Goal: Task Accomplishment & Management: Use online tool/utility

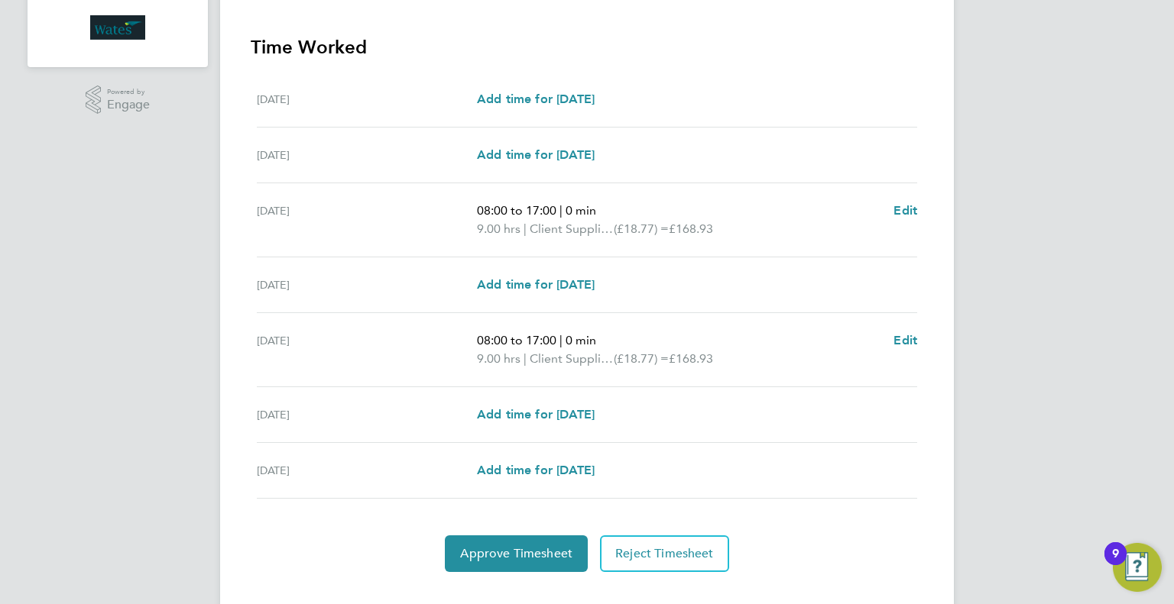
scroll to position [442, 0]
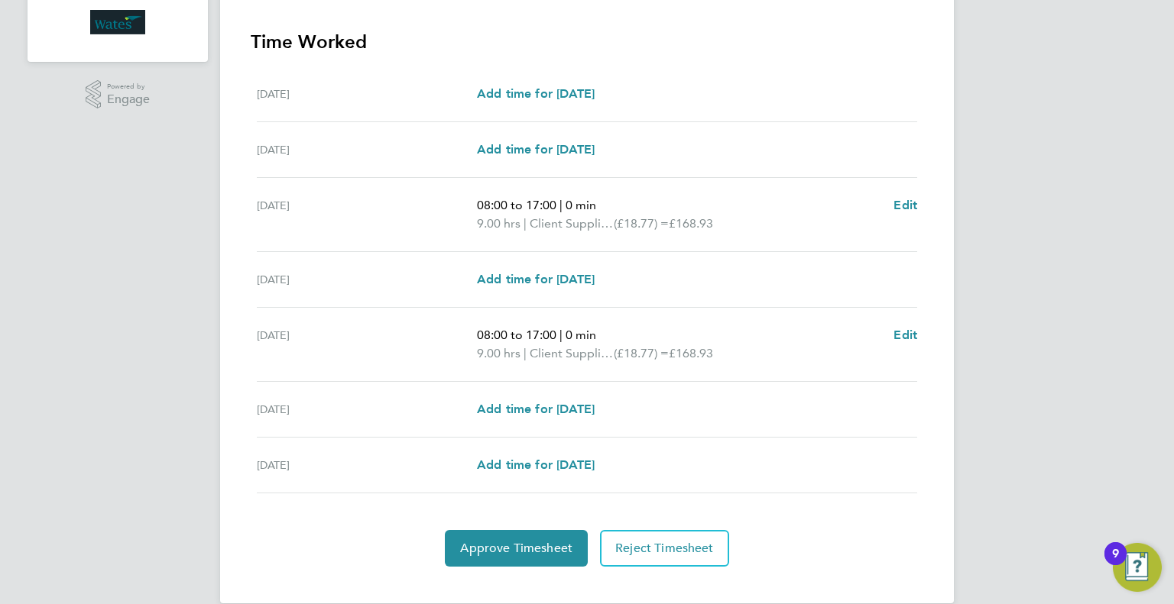
scroll to position [442, 0]
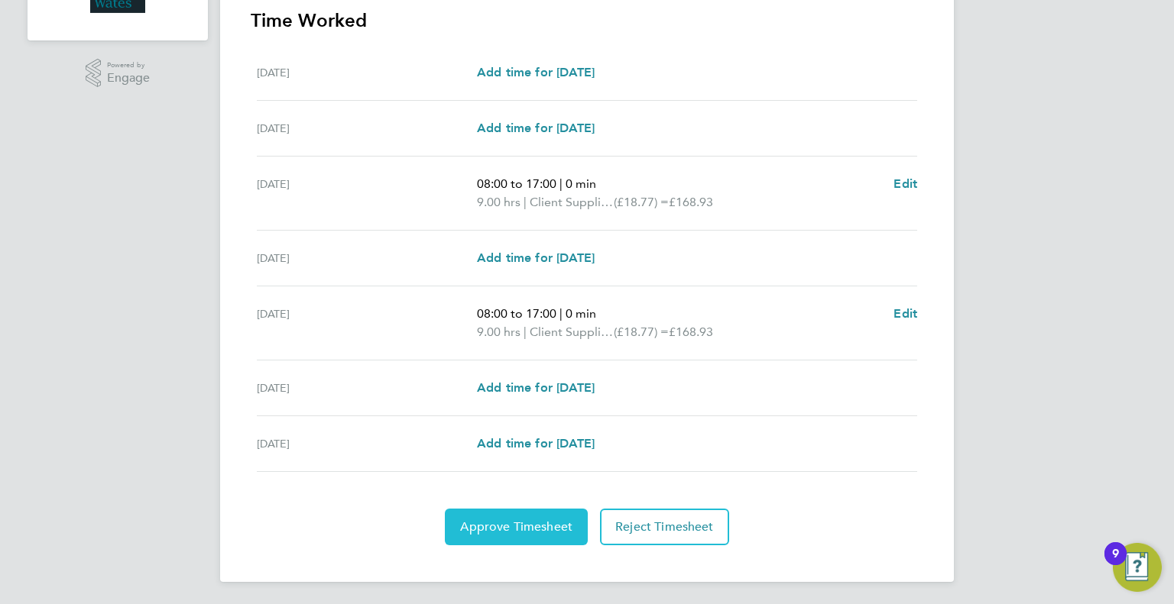
click at [534, 524] on span "Approve Timesheet" at bounding box center [516, 527] width 112 height 15
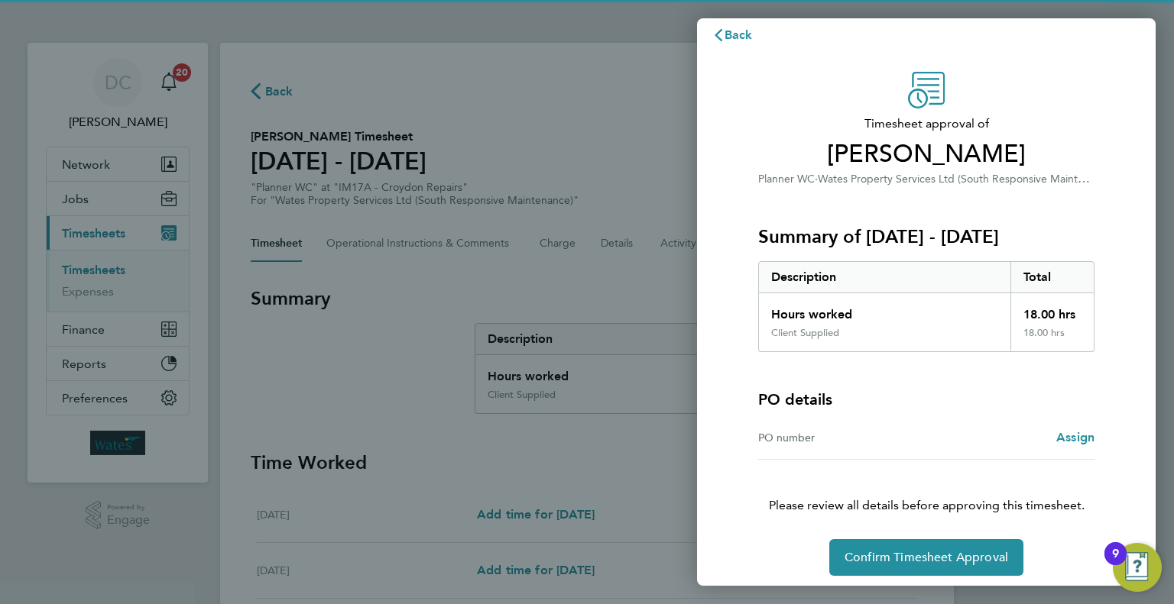
scroll to position [21, 0]
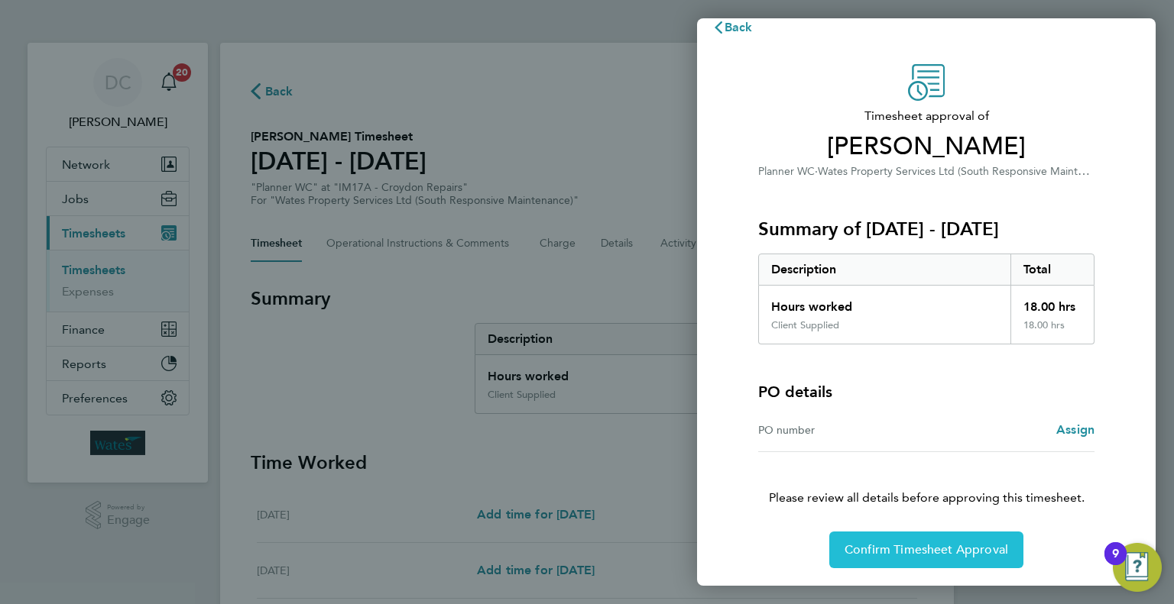
click at [908, 554] on span "Confirm Timesheet Approval" at bounding box center [926, 549] width 164 height 15
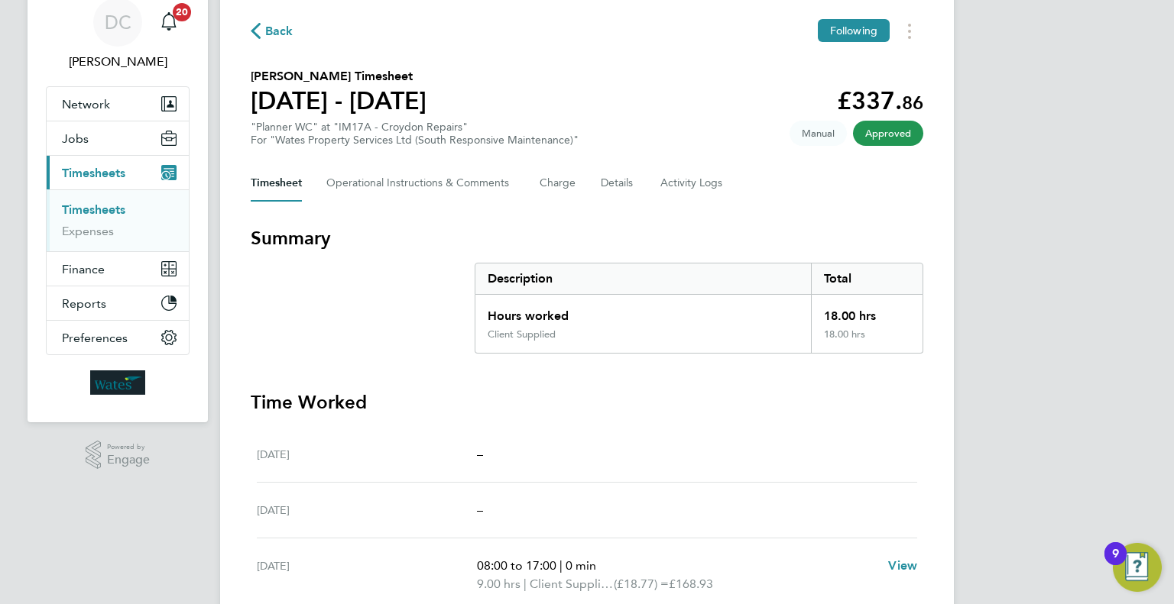
scroll to position [369, 0]
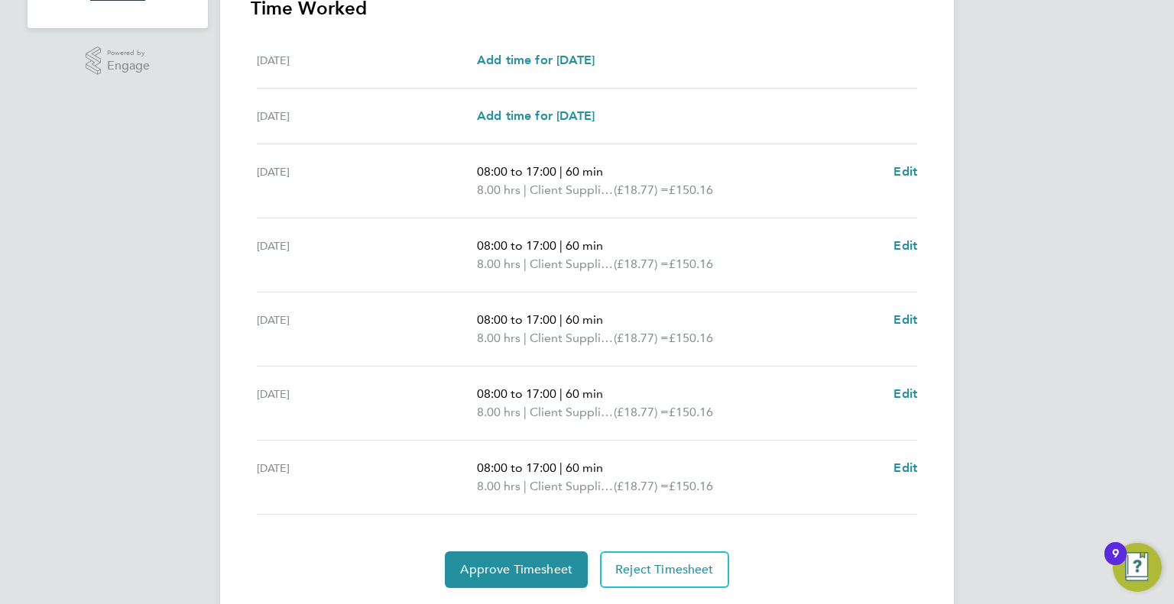
scroll to position [497, 0]
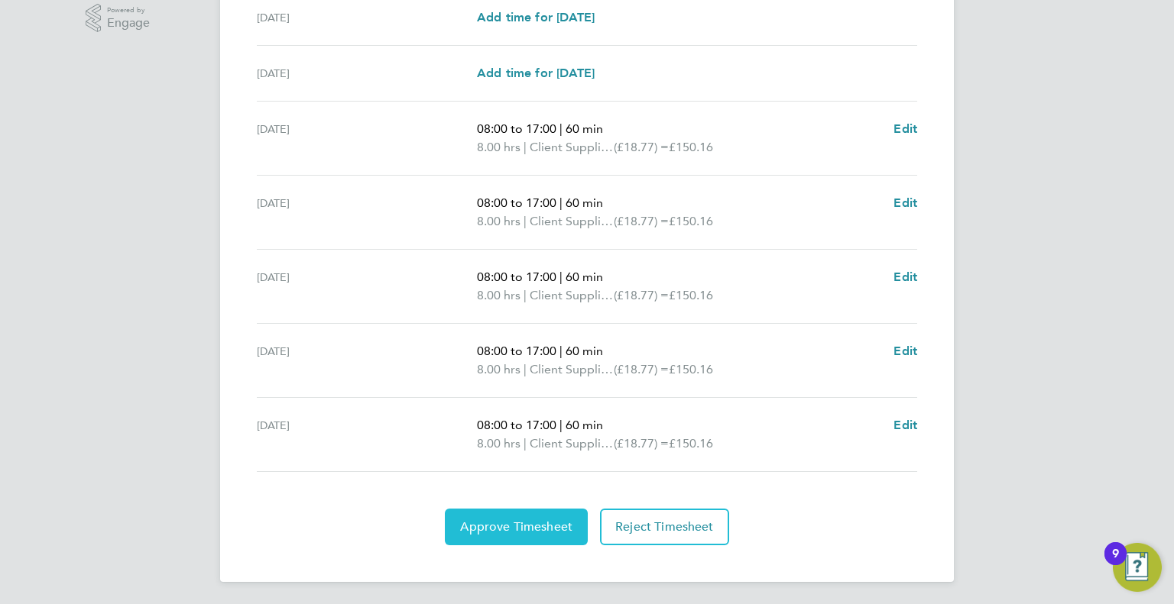
click at [562, 522] on span "Approve Timesheet" at bounding box center [516, 527] width 112 height 15
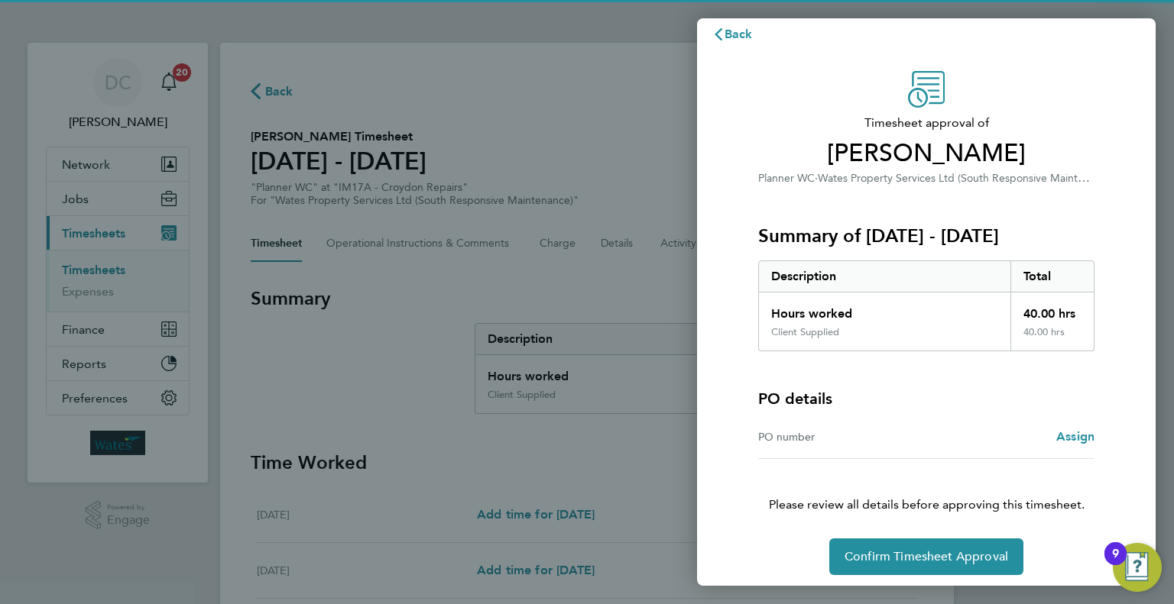
scroll to position [21, 0]
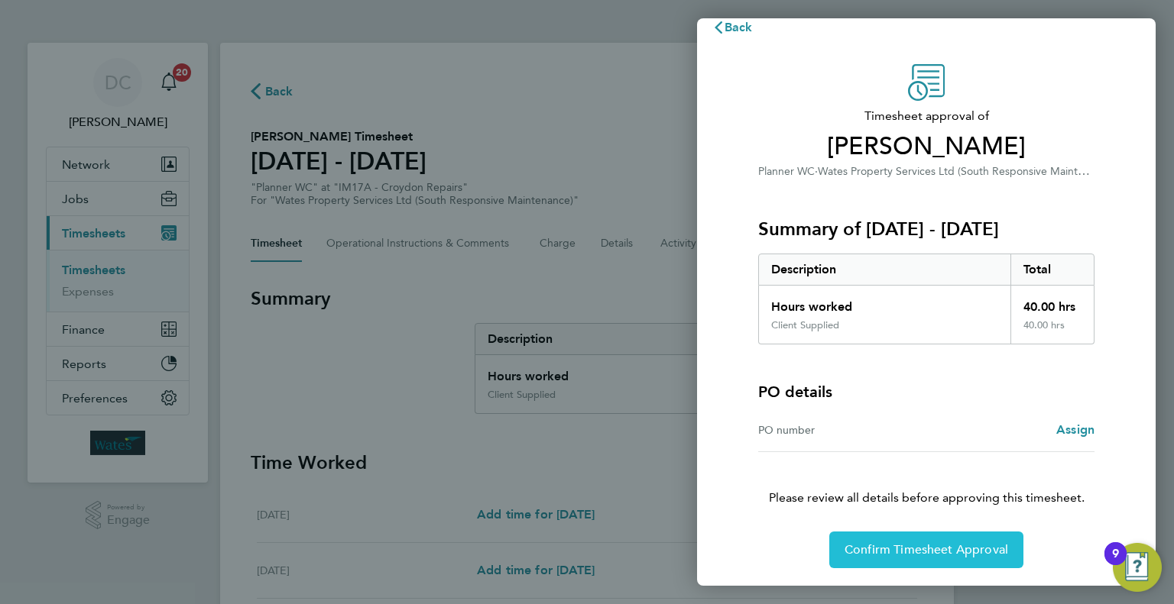
click at [926, 533] on button "Confirm Timesheet Approval" at bounding box center [926, 550] width 194 height 37
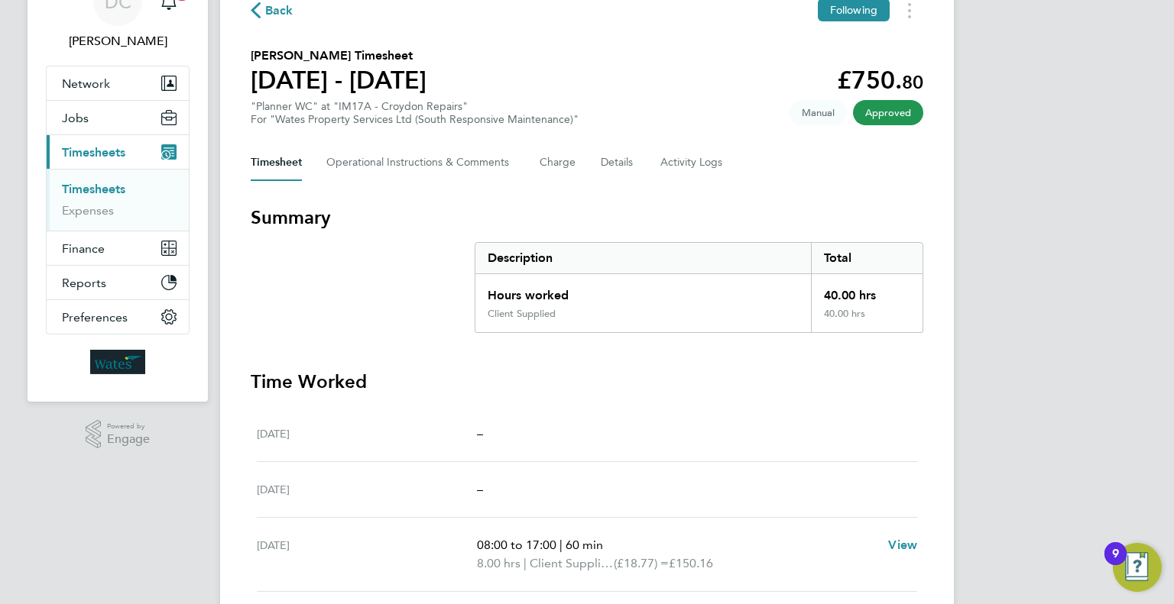
scroll to position [424, 0]
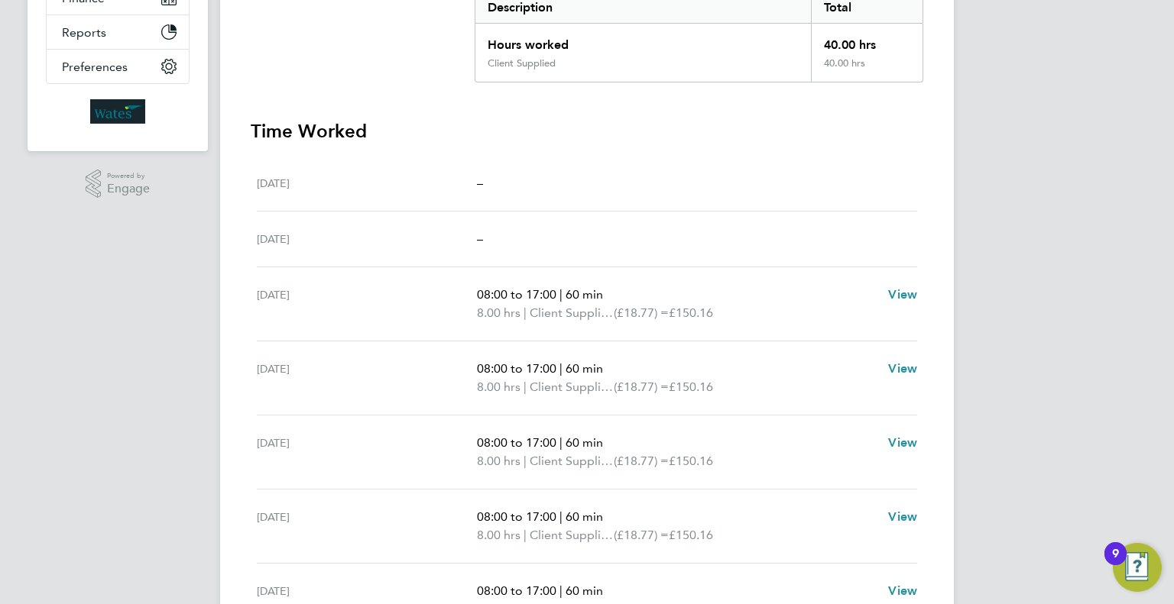
scroll to position [424, 0]
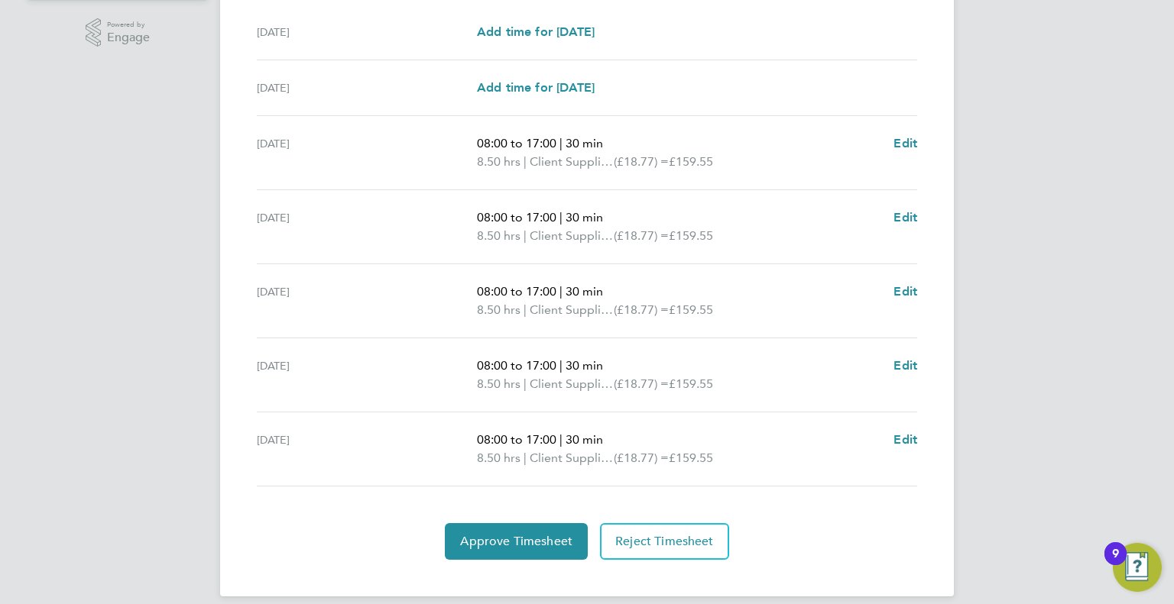
scroll to position [497, 0]
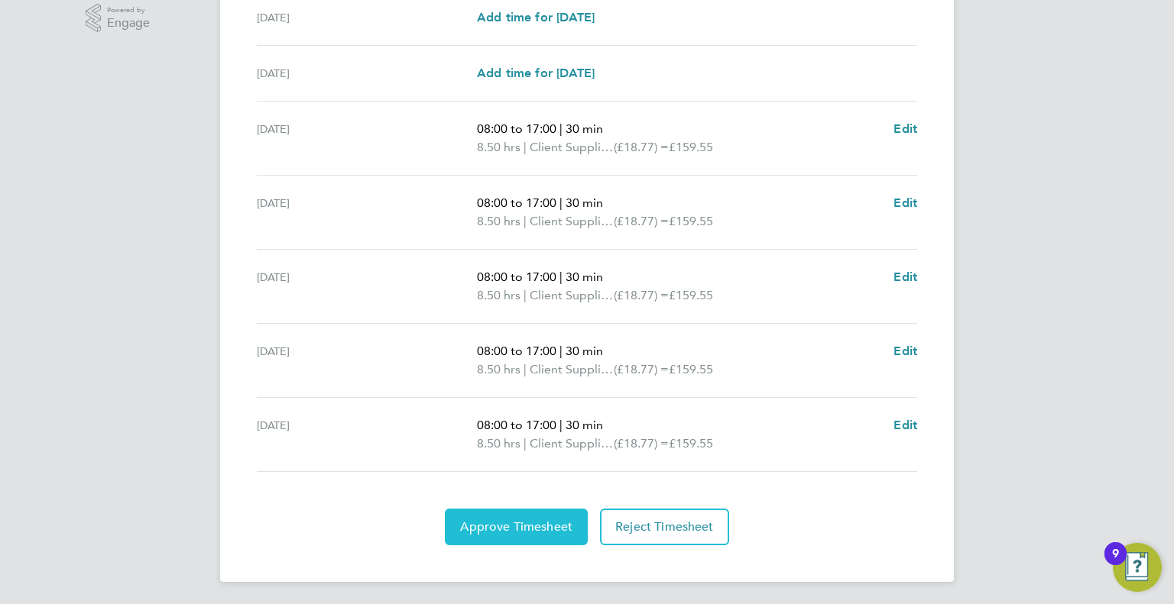
click at [526, 513] on button "Approve Timesheet" at bounding box center [516, 527] width 143 height 37
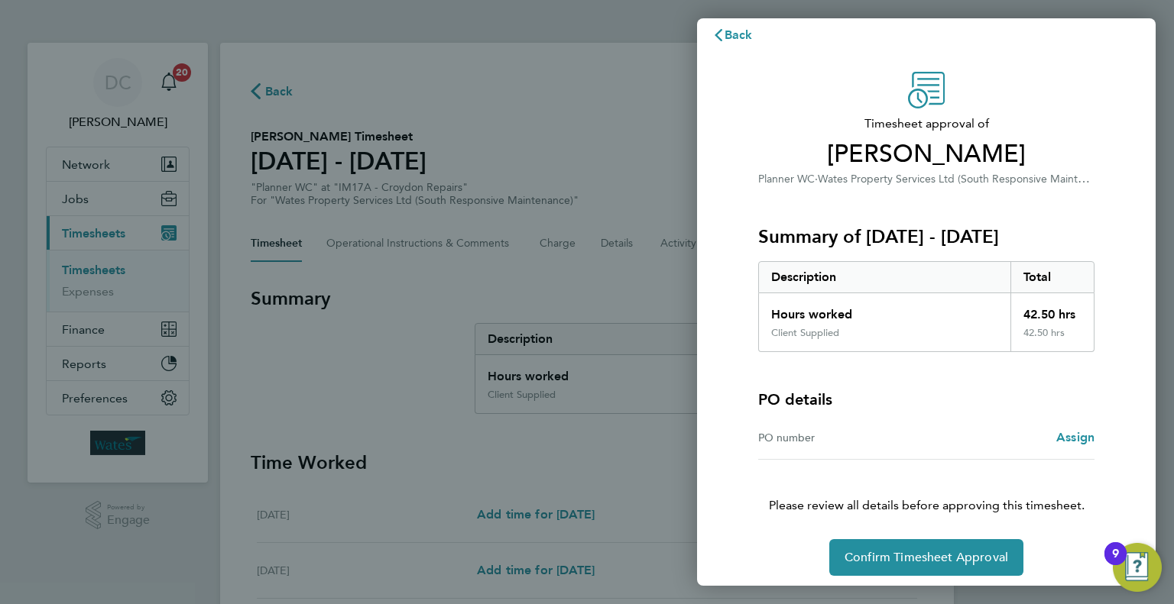
scroll to position [21, 0]
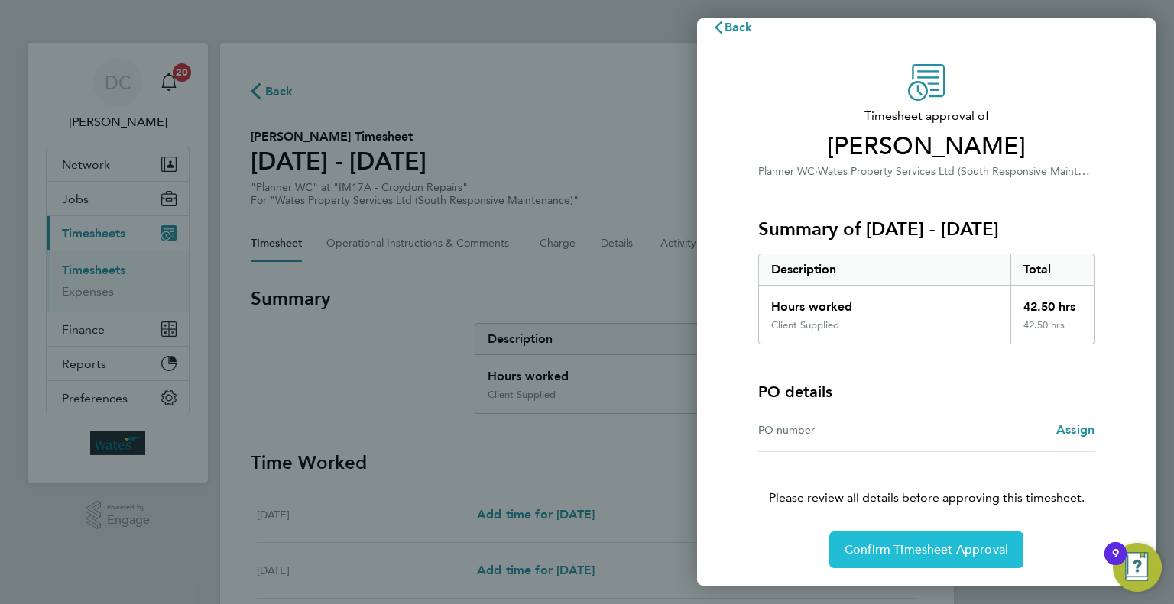
click at [935, 555] on span "Confirm Timesheet Approval" at bounding box center [926, 549] width 164 height 15
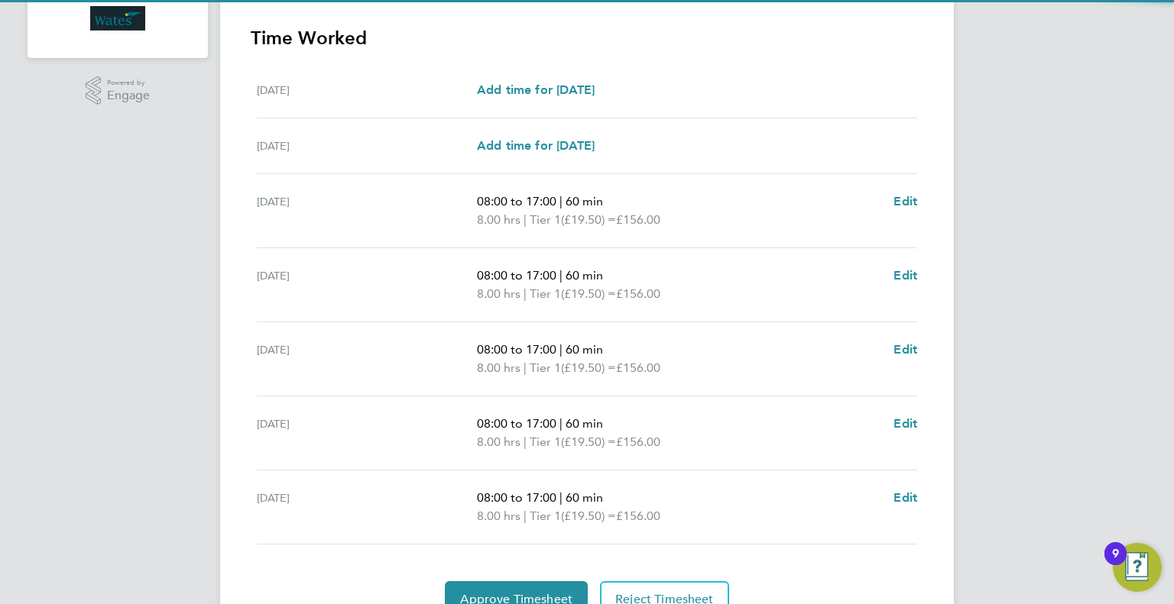
scroll to position [497, 0]
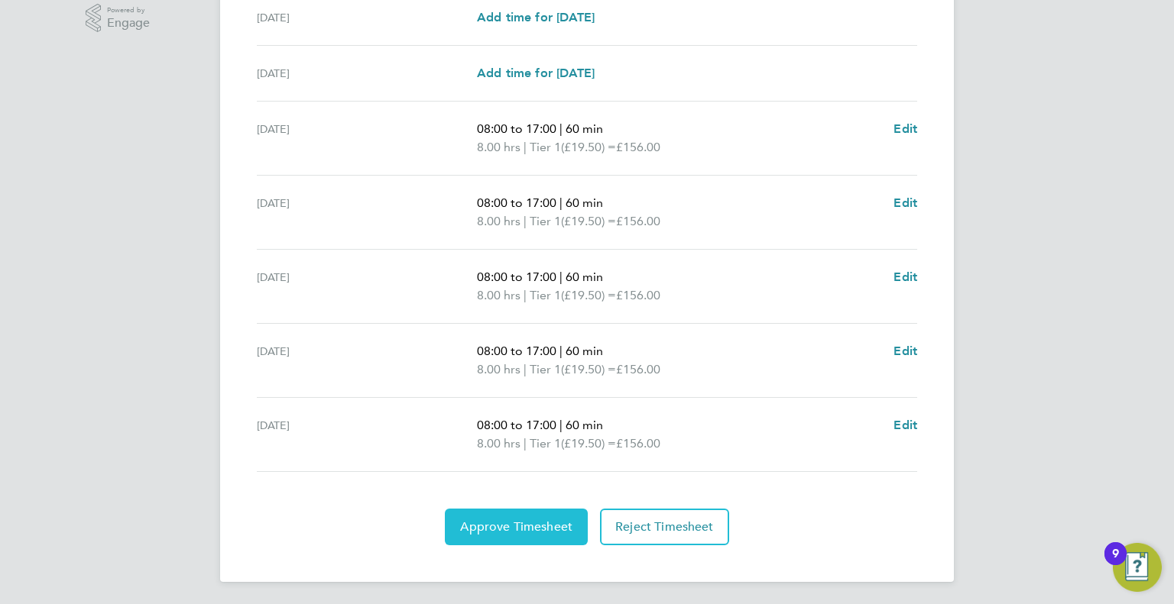
click at [512, 534] on button "Approve Timesheet" at bounding box center [516, 527] width 143 height 37
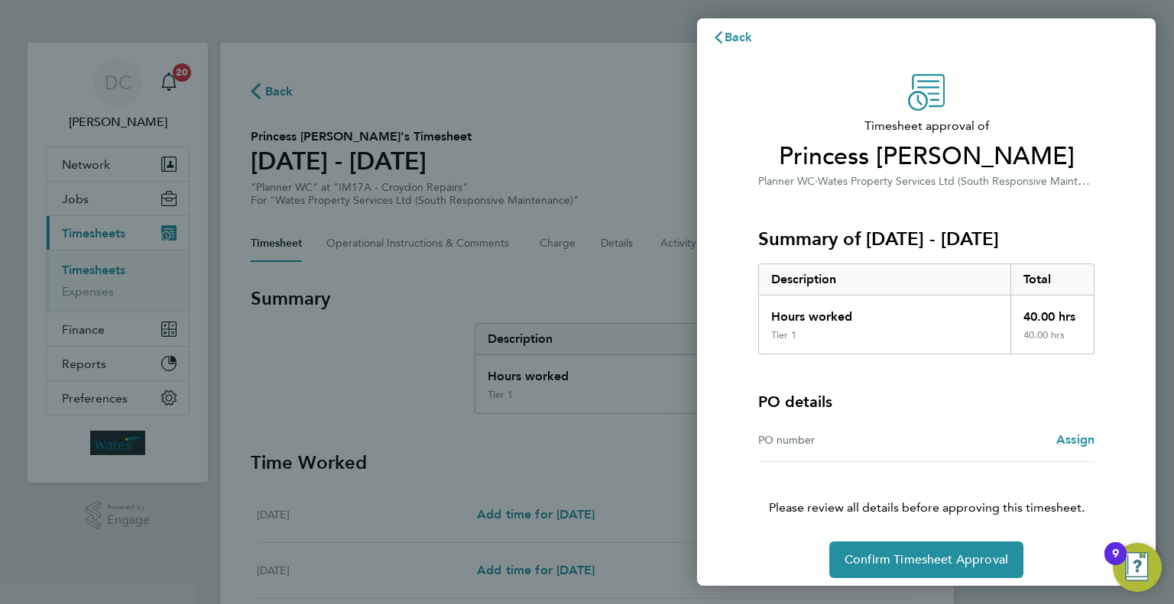
scroll to position [21, 0]
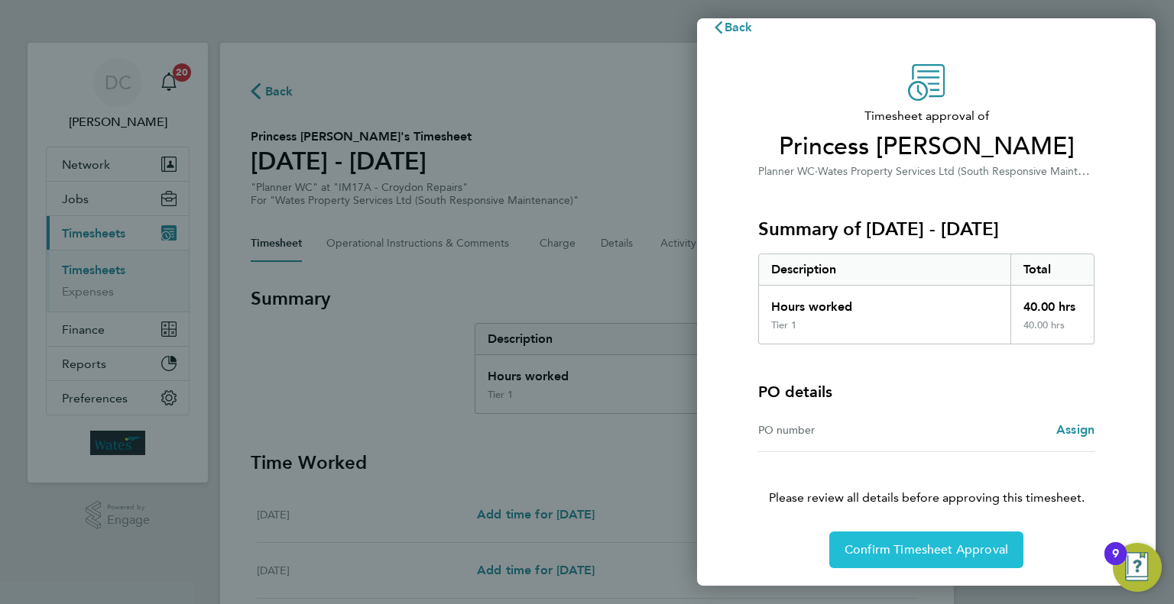
click at [908, 550] on span "Confirm Timesheet Approval" at bounding box center [926, 549] width 164 height 15
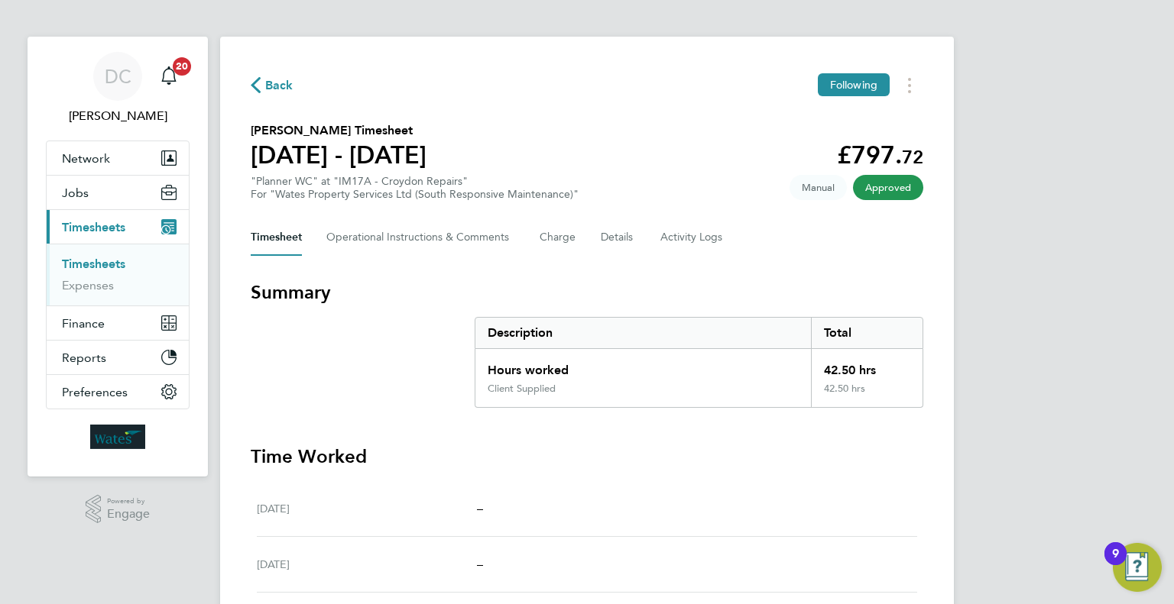
scroll to position [424, 0]
